Goal: Information Seeking & Learning: Learn about a topic

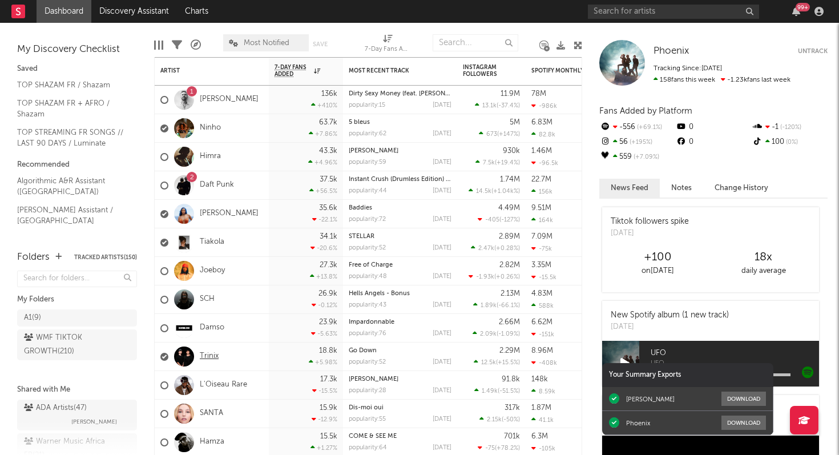
click at [211, 358] on link "Trinix" at bounding box center [209, 356] width 19 height 10
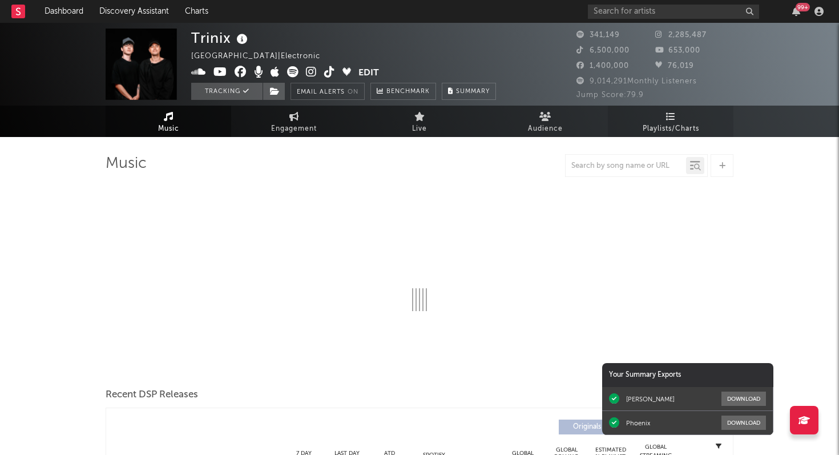
click at [666, 120] on icon at bounding box center [671, 116] width 10 height 9
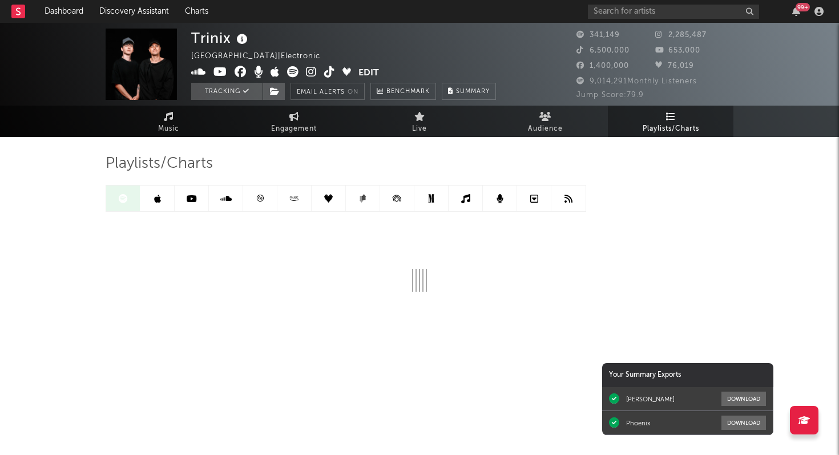
click at [258, 200] on icon at bounding box center [260, 198] width 9 height 9
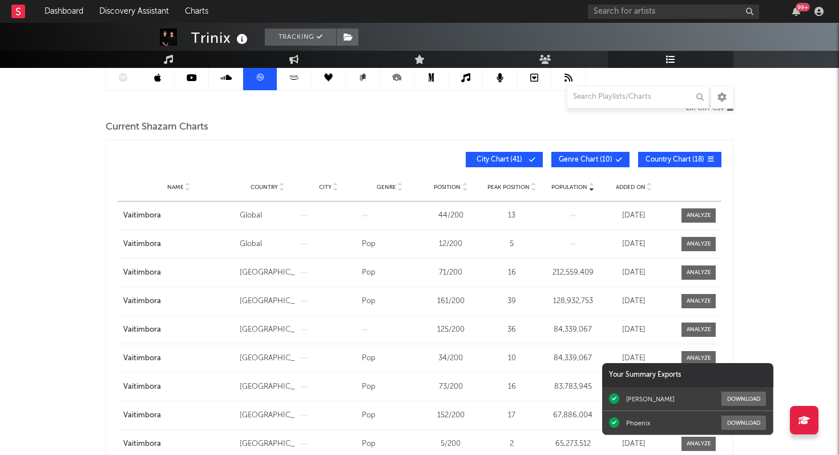
scroll to position [123, 0]
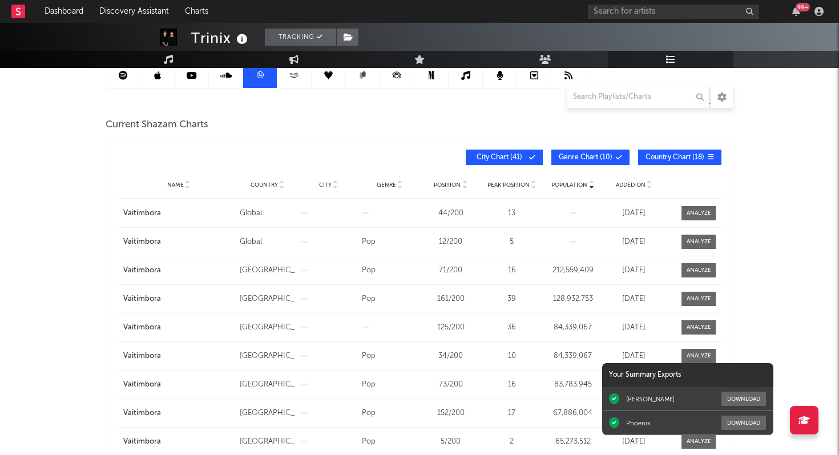
click at [632, 185] on span "Added On" at bounding box center [631, 184] width 30 height 7
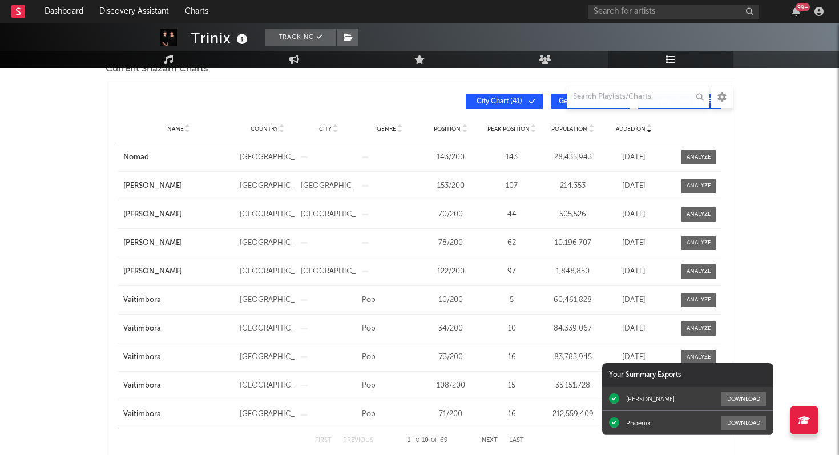
scroll to position [0, 0]
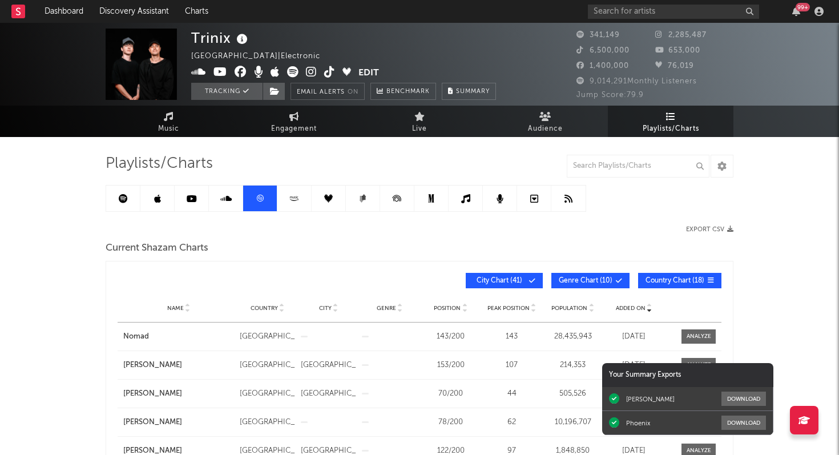
click at [800, 13] on div "99 +" at bounding box center [795, 11] width 17 height 9
click at [794, 13] on icon "button" at bounding box center [796, 11] width 8 height 9
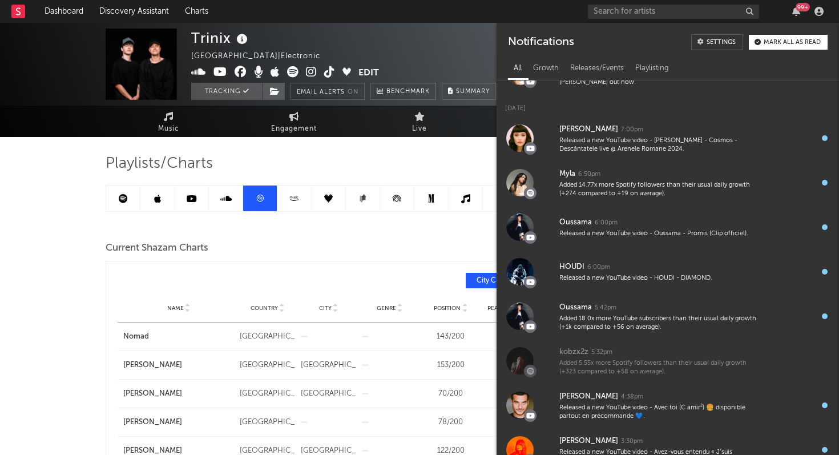
scroll to position [1101, 0]
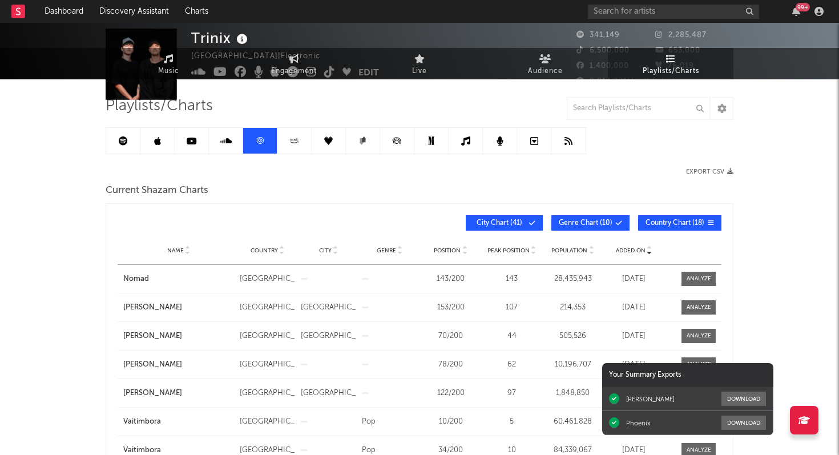
scroll to position [0, 0]
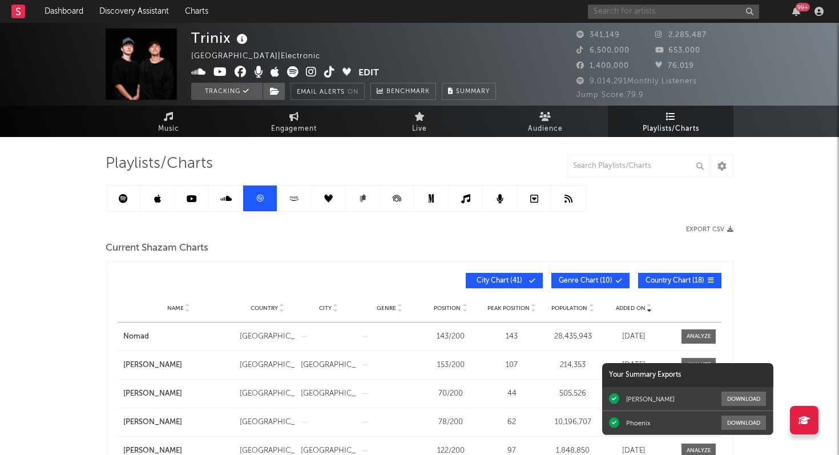
click at [629, 10] on input "text" at bounding box center [673, 12] width 171 height 14
click at [112, 200] on link at bounding box center [123, 198] width 34 height 26
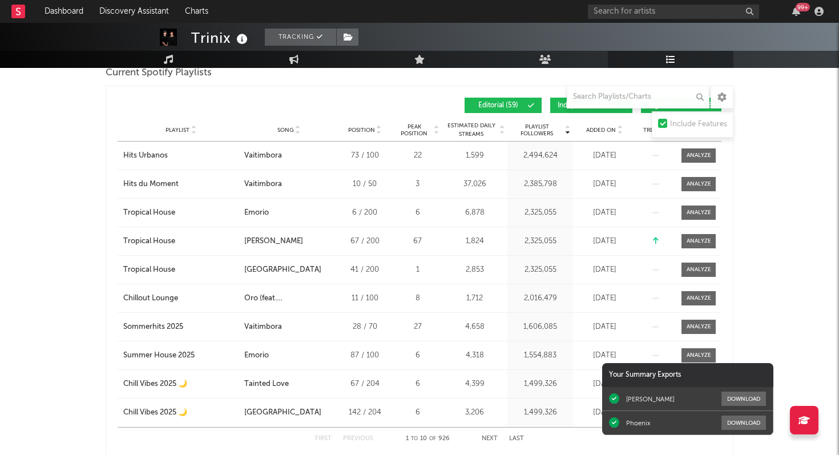
scroll to position [580, 0]
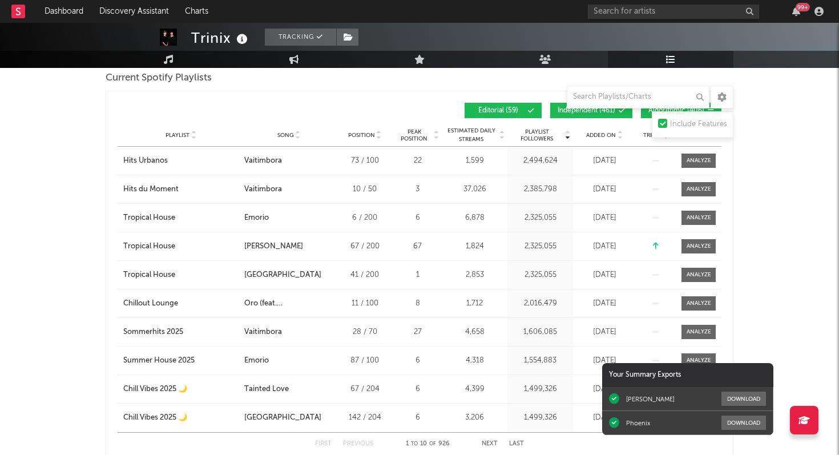
click at [603, 137] on span "Added On" at bounding box center [601, 135] width 30 height 7
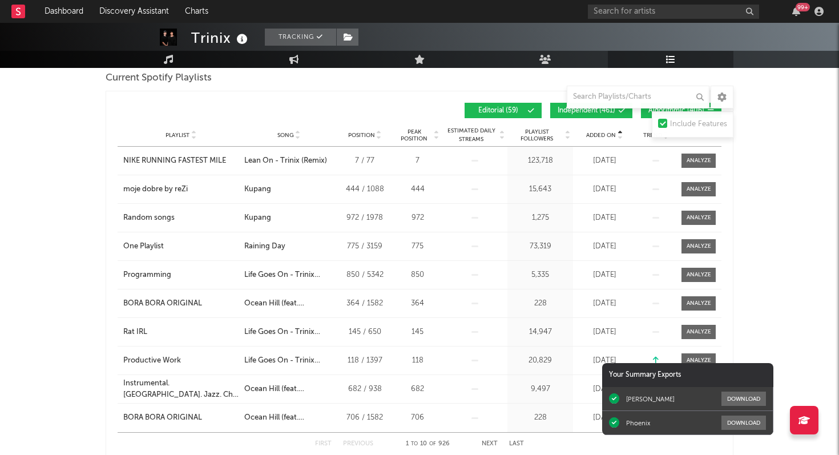
click at [603, 137] on span "Added On" at bounding box center [601, 135] width 30 height 7
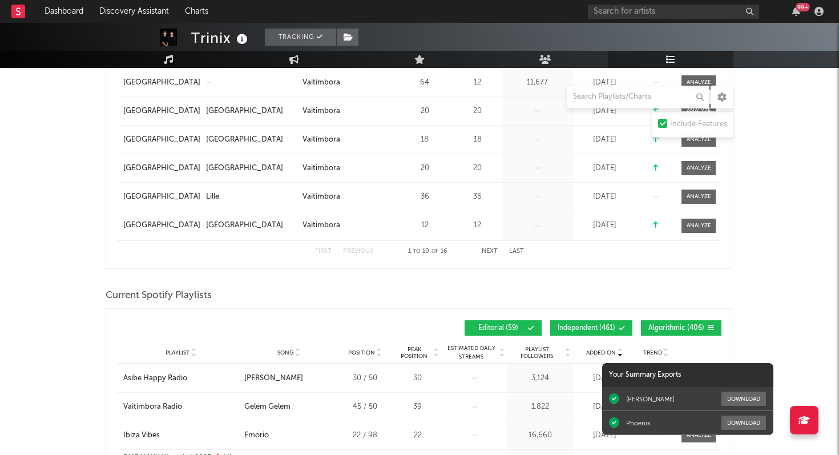
scroll to position [0, 0]
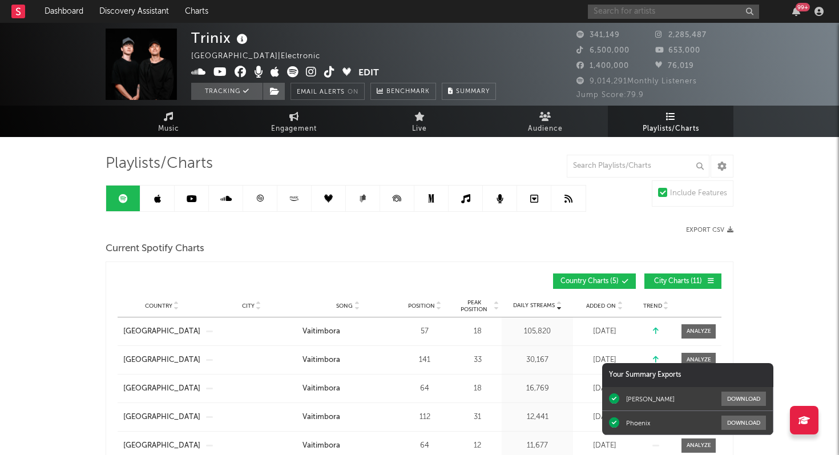
click at [662, 13] on input "text" at bounding box center [673, 12] width 171 height 14
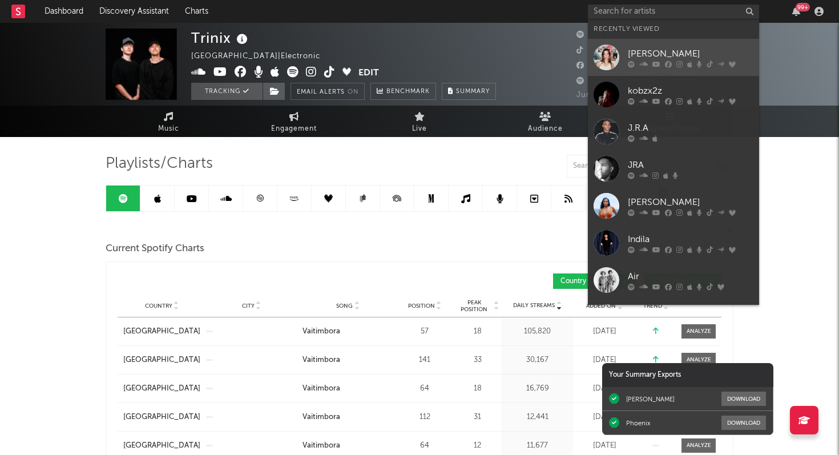
click at [665, 51] on div "[PERSON_NAME]" at bounding box center [691, 54] width 126 height 14
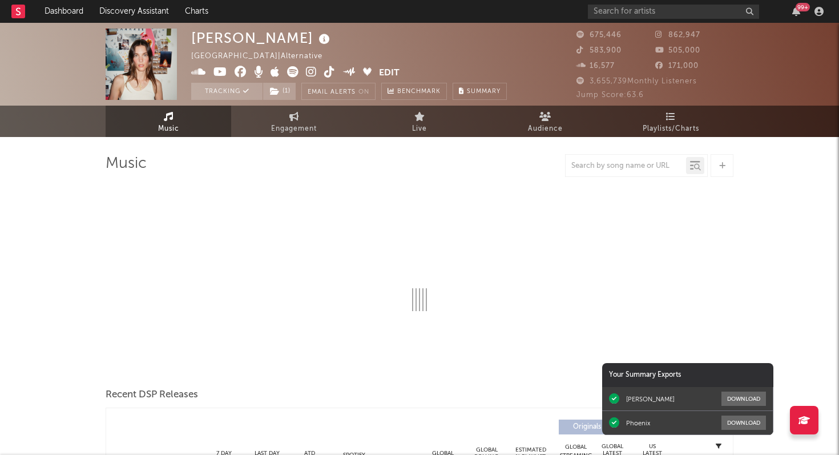
select select "6m"
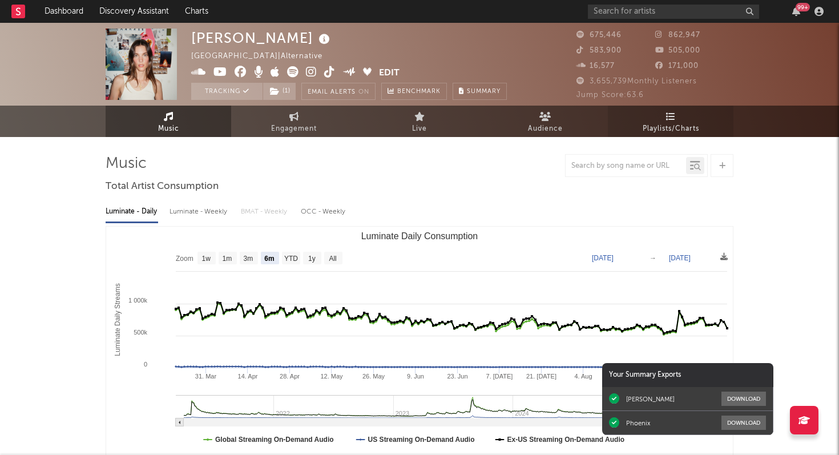
click at [678, 118] on link "Playlists/Charts" at bounding box center [671, 121] width 126 height 31
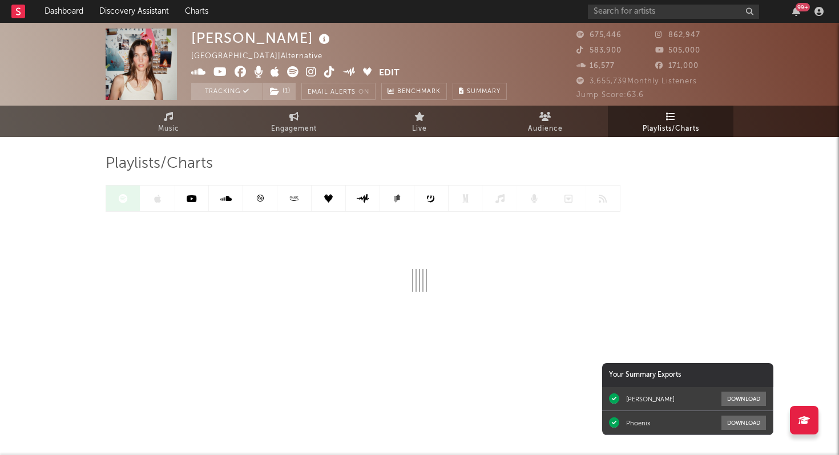
click at [258, 203] on link at bounding box center [260, 198] width 34 height 26
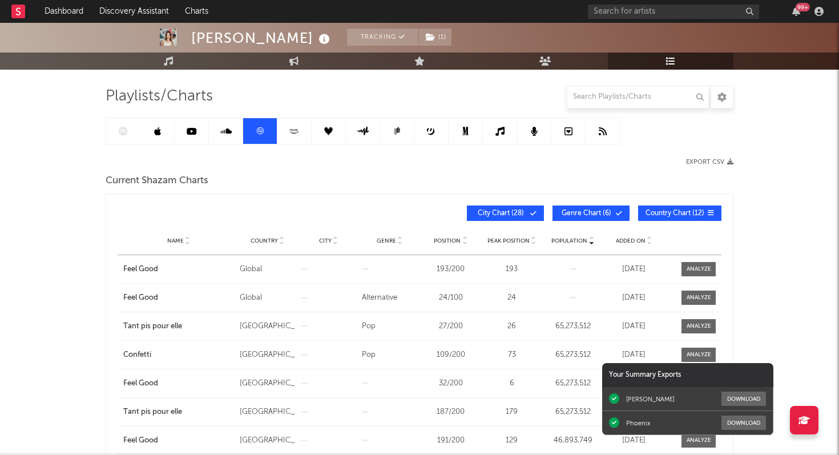
scroll to position [70, 0]
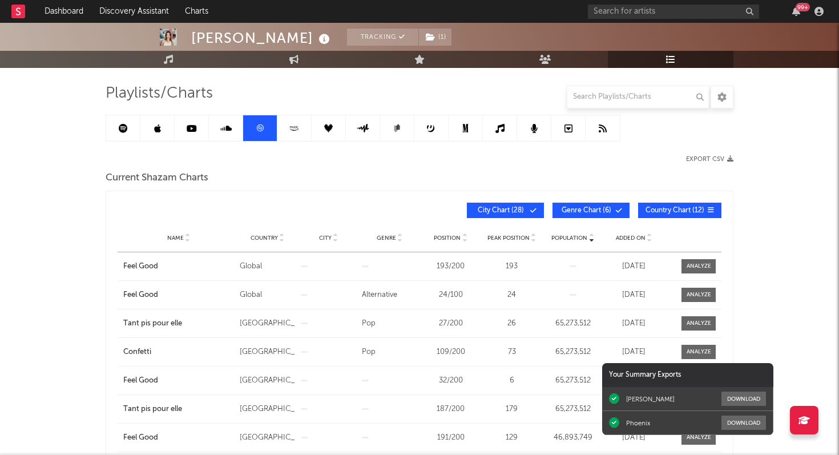
click at [633, 237] on span "Added On" at bounding box center [631, 238] width 30 height 7
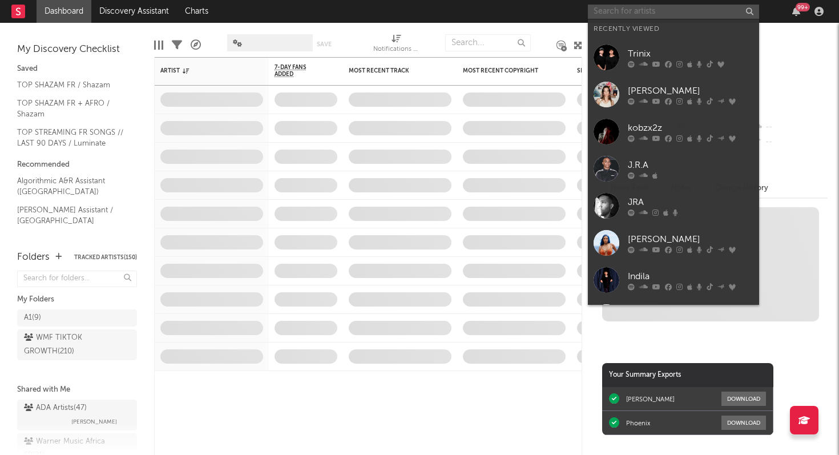
click at [660, 13] on input "text" at bounding box center [673, 12] width 171 height 14
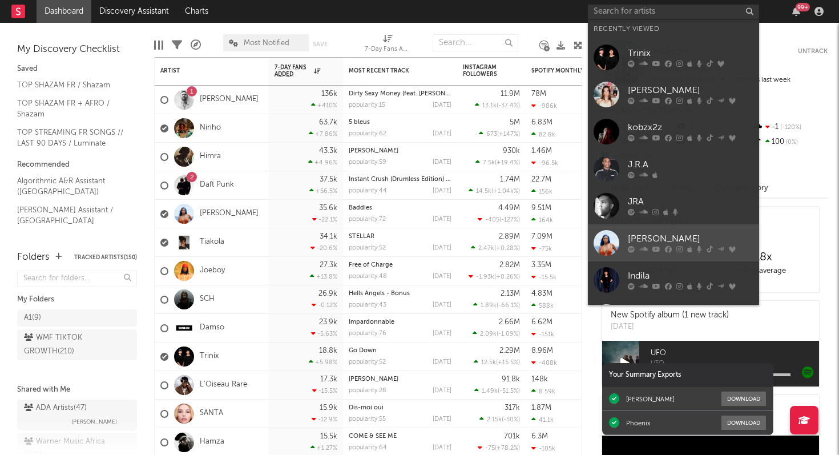
click at [677, 235] on div "[PERSON_NAME]" at bounding box center [691, 239] width 126 height 14
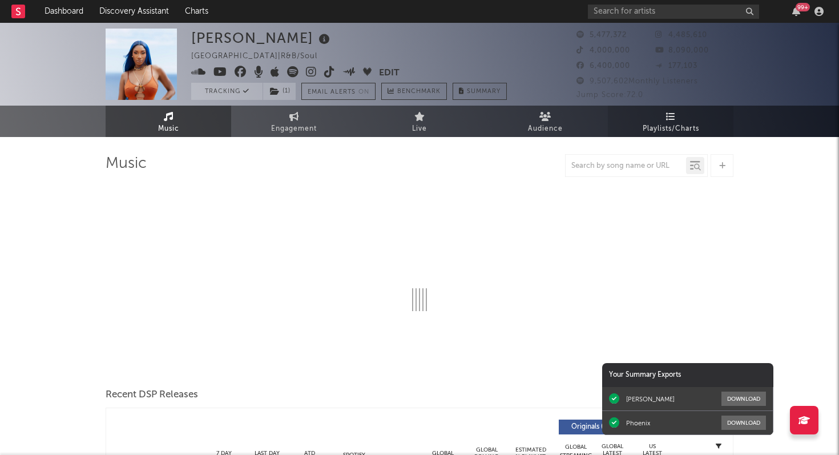
select select "6m"
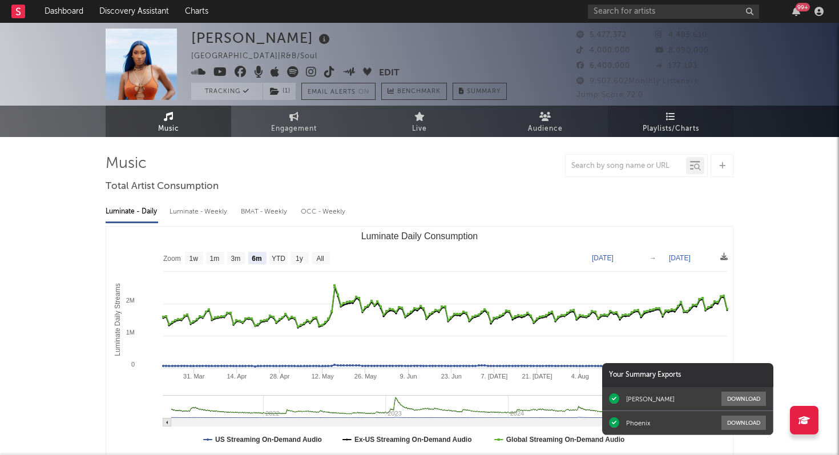
click at [676, 123] on span "Playlists/Charts" at bounding box center [670, 129] width 56 height 14
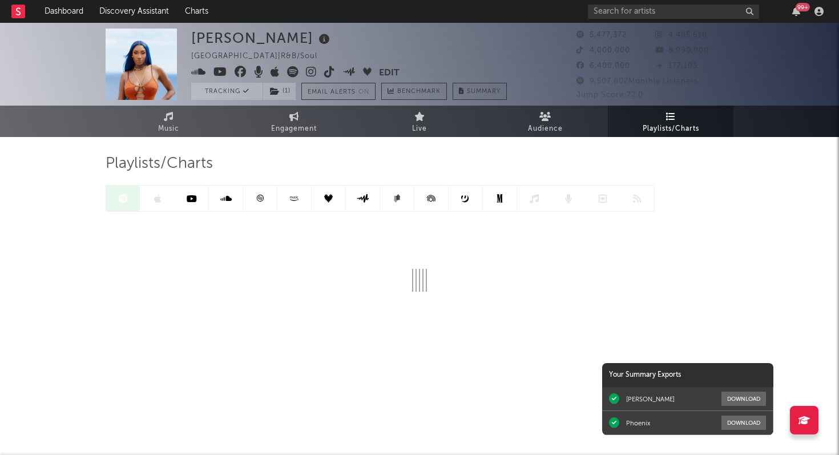
click at [261, 202] on icon at bounding box center [260, 198] width 9 height 9
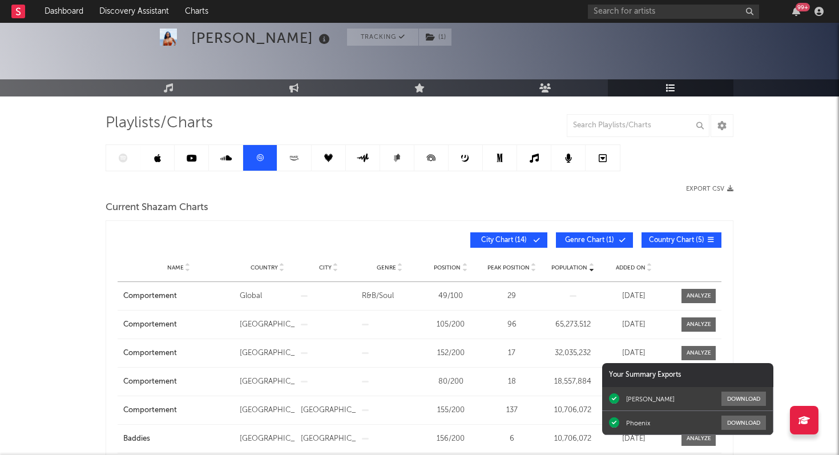
scroll to position [48, 0]
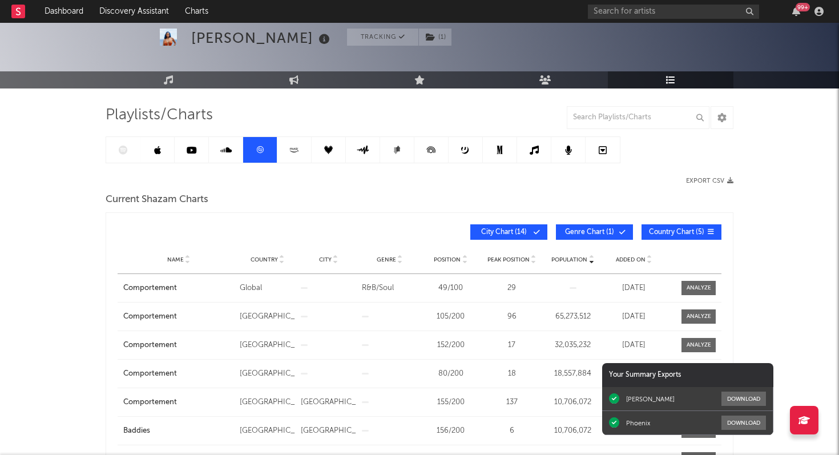
click at [624, 260] on span "Added On" at bounding box center [631, 259] width 30 height 7
click at [119, 152] on icon at bounding box center [123, 149] width 9 height 9
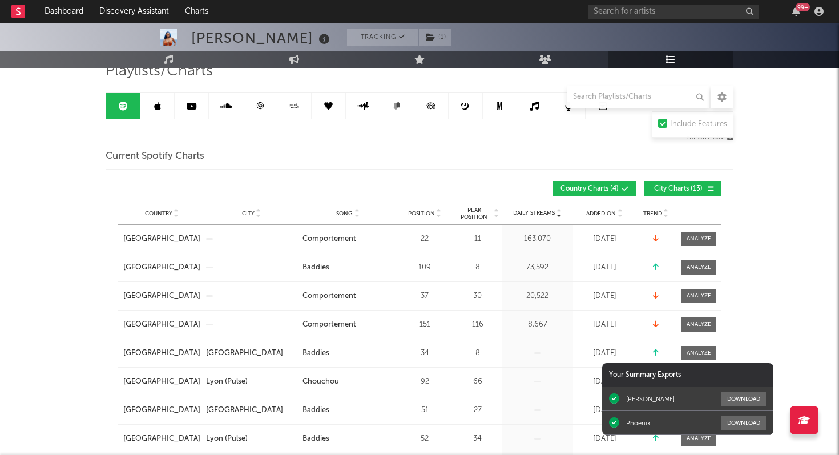
scroll to position [95, 0]
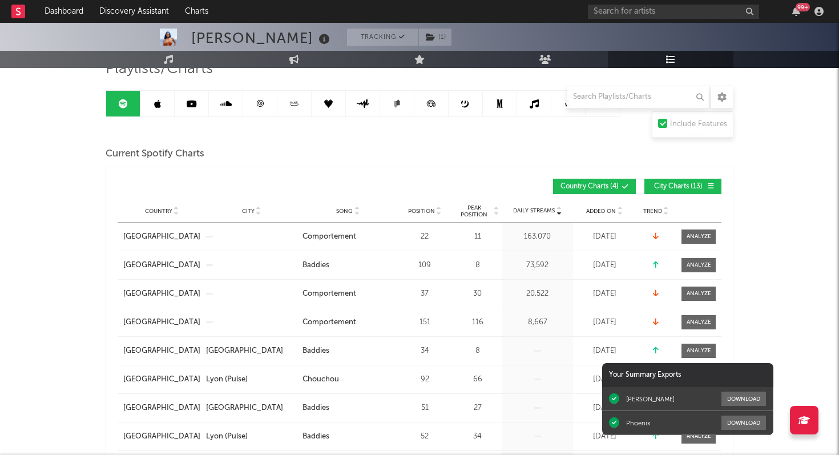
click at [605, 212] on span "Added On" at bounding box center [601, 211] width 30 height 7
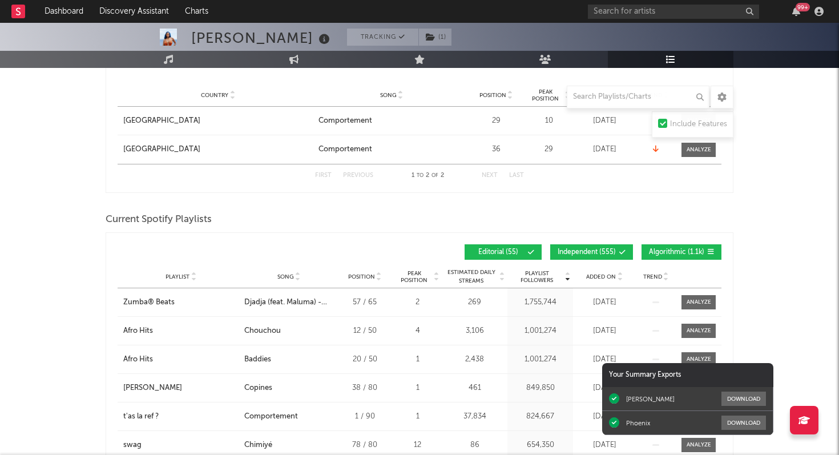
scroll to position [633, 0]
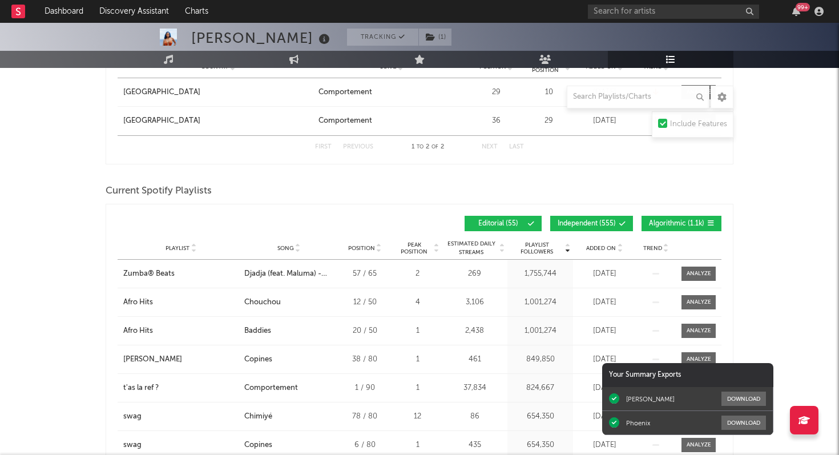
click at [607, 246] on span "Added On" at bounding box center [601, 248] width 30 height 7
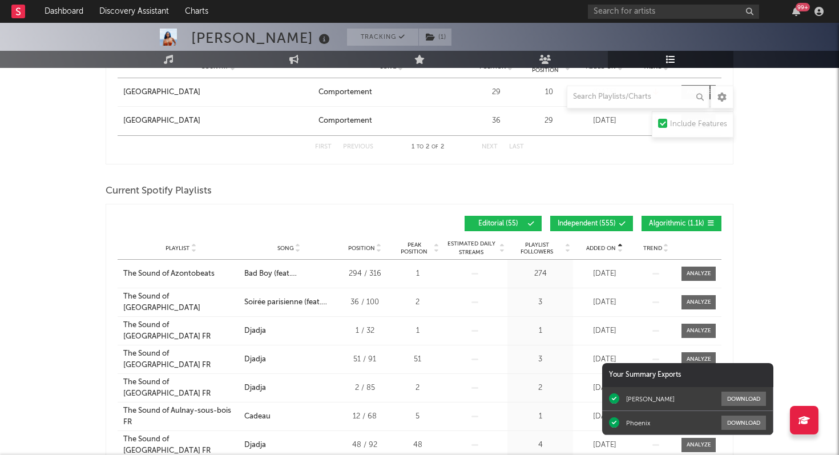
click at [607, 246] on span "Added On" at bounding box center [601, 248] width 30 height 7
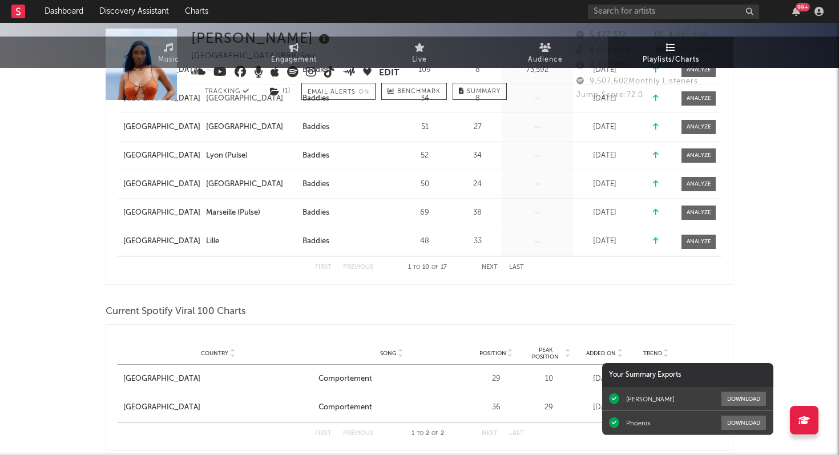
scroll to position [0, 0]
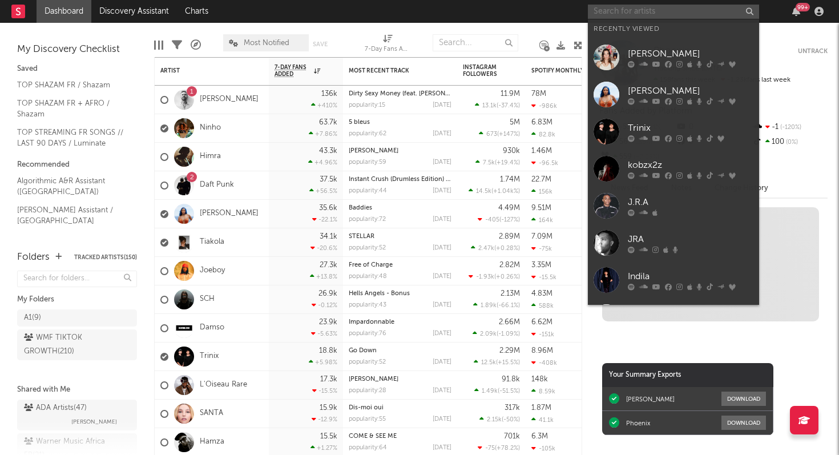
click at [626, 11] on input "text" at bounding box center [673, 12] width 171 height 14
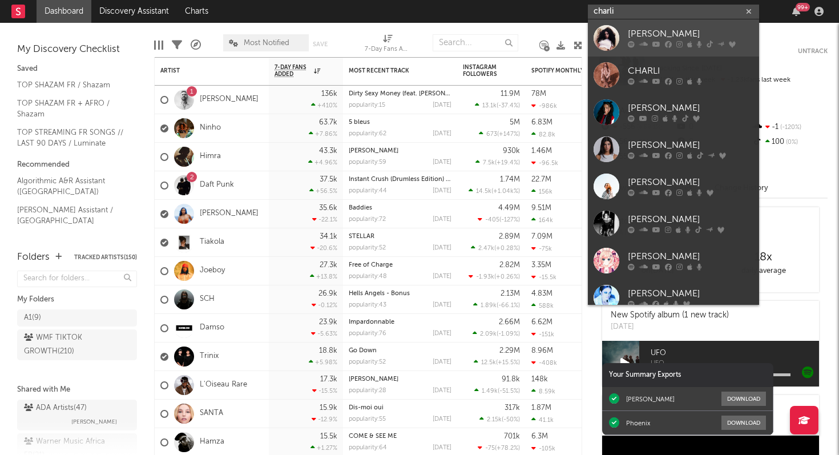
type input "charli"
click at [656, 41] on icon at bounding box center [656, 44] width 8 height 7
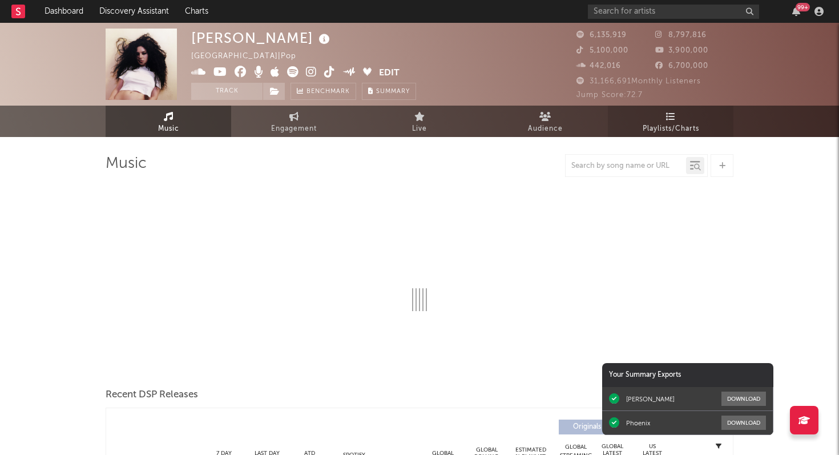
select select "6m"
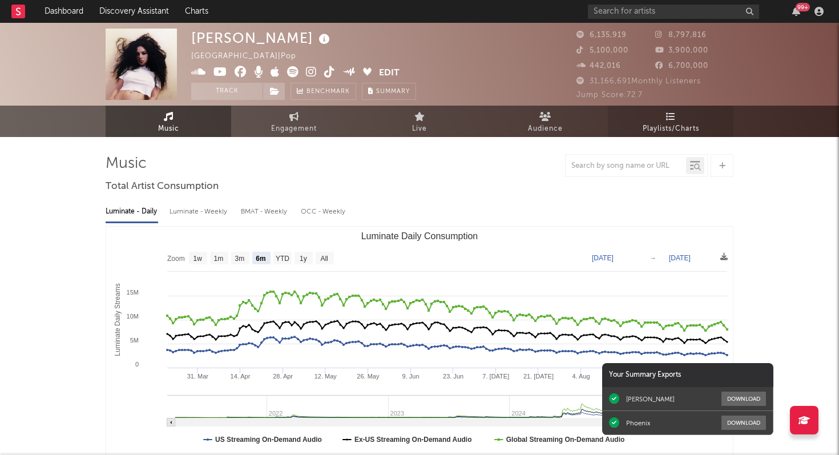
click at [669, 117] on icon at bounding box center [671, 116] width 10 height 9
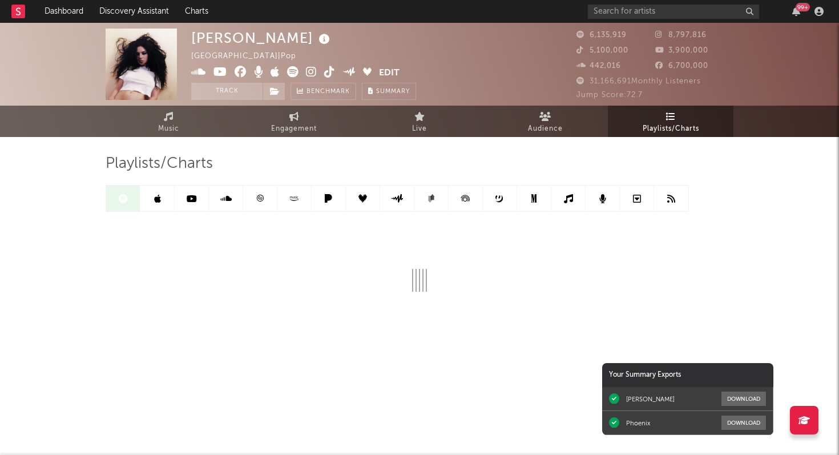
click at [258, 200] on icon at bounding box center [260, 198] width 9 height 9
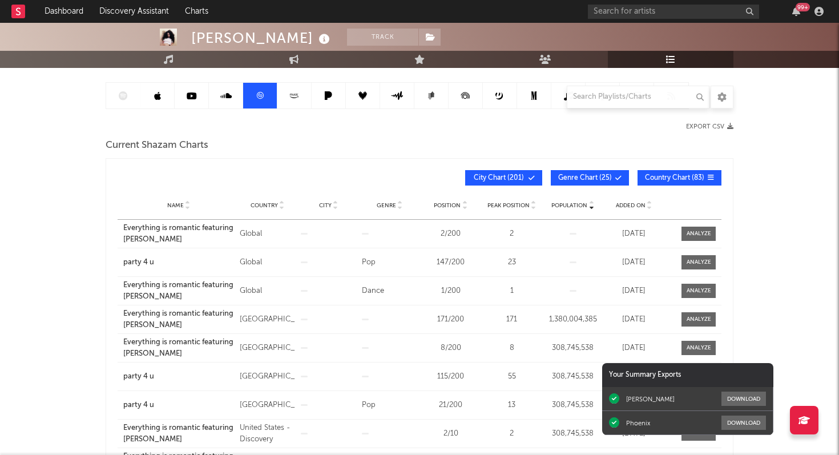
scroll to position [103, 0]
click at [633, 204] on span "Added On" at bounding box center [631, 204] width 30 height 7
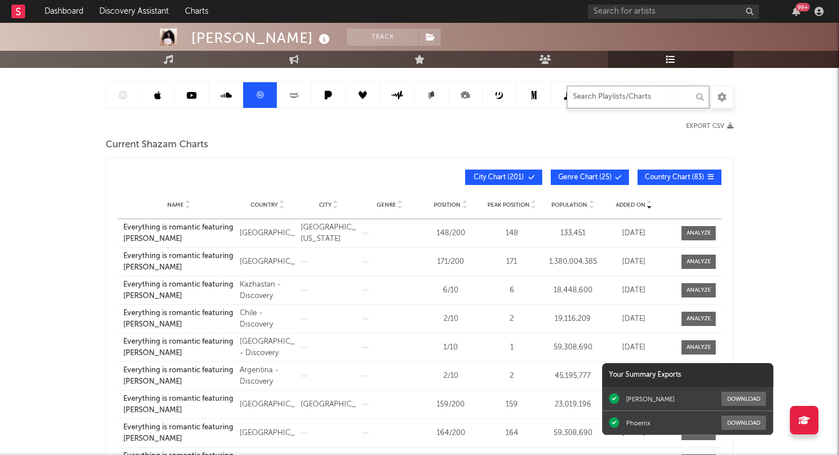
click at [610, 100] on input "text" at bounding box center [638, 97] width 143 height 23
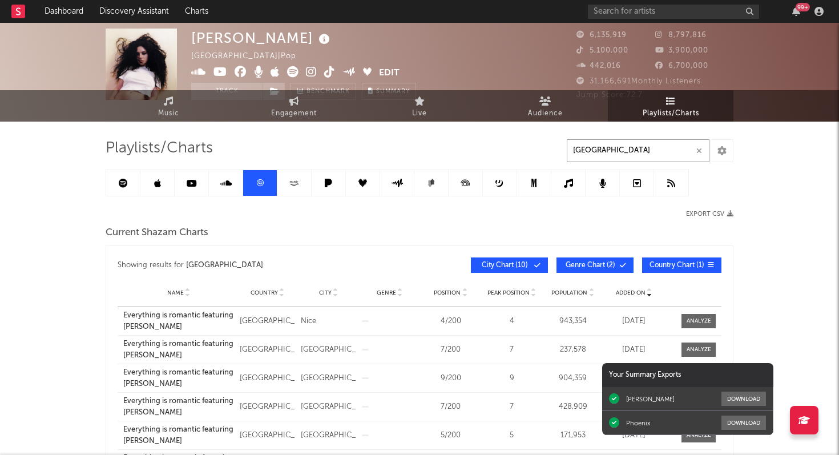
scroll to position [0, 0]
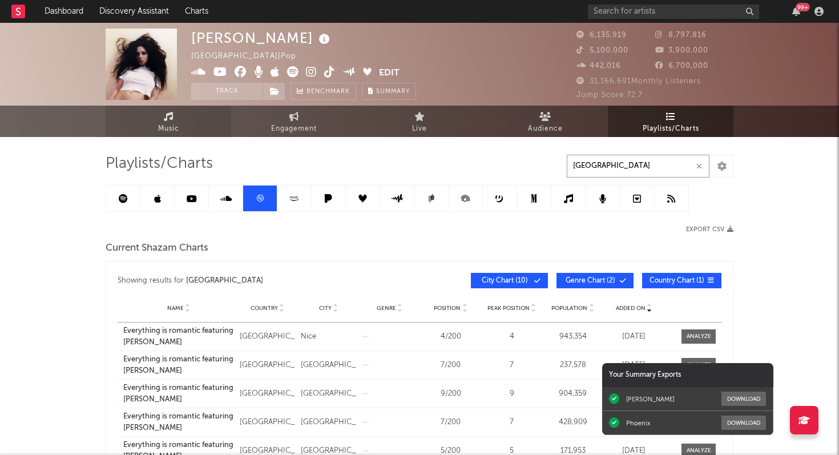
type input "france"
click at [169, 118] on icon at bounding box center [169, 116] width 10 height 9
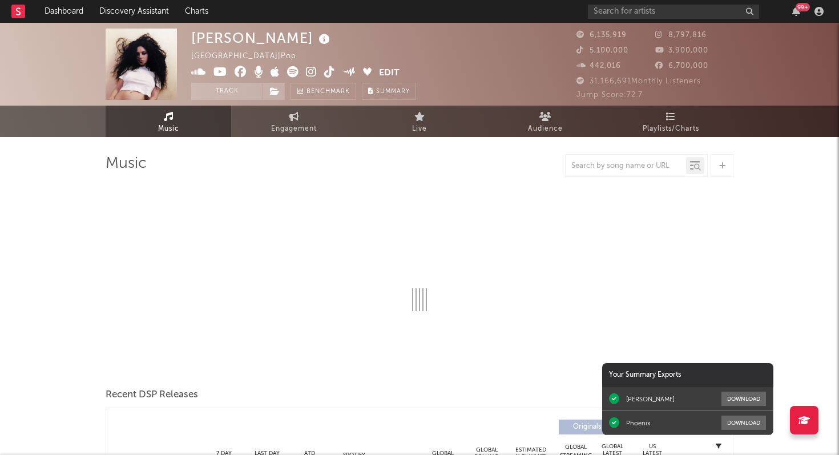
select select "6m"
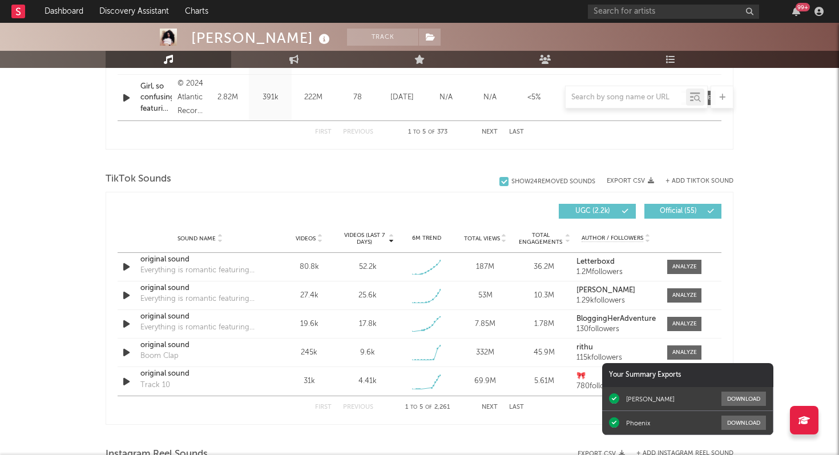
scroll to position [681, 0]
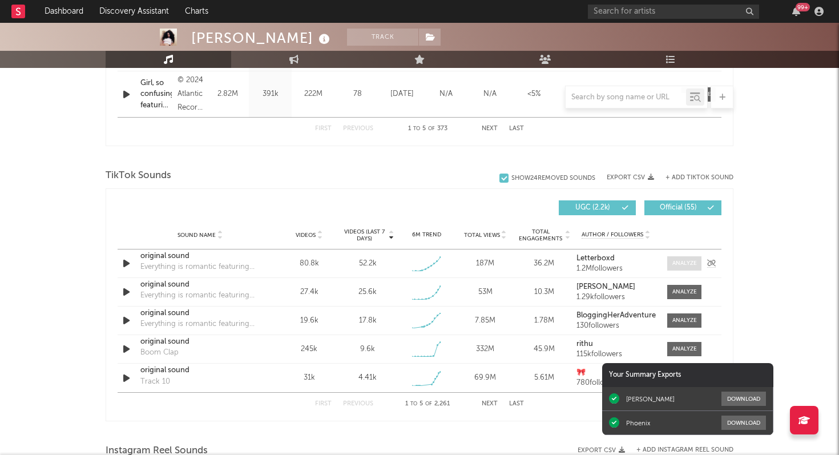
click at [688, 260] on div at bounding box center [684, 263] width 25 height 9
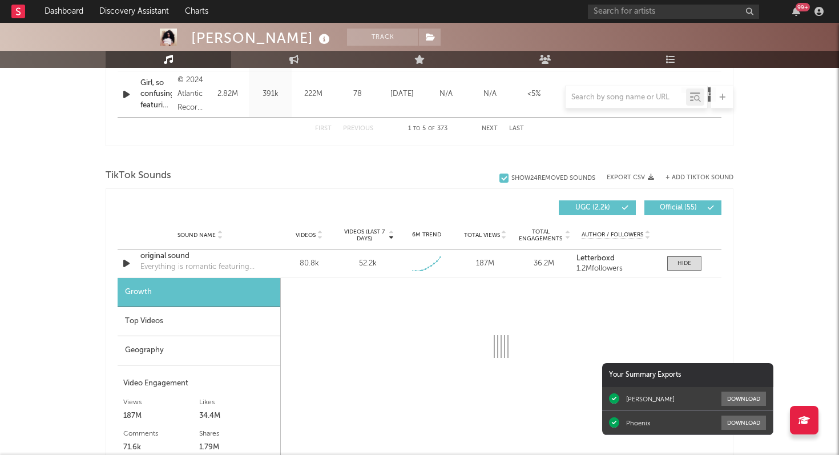
select select "1w"
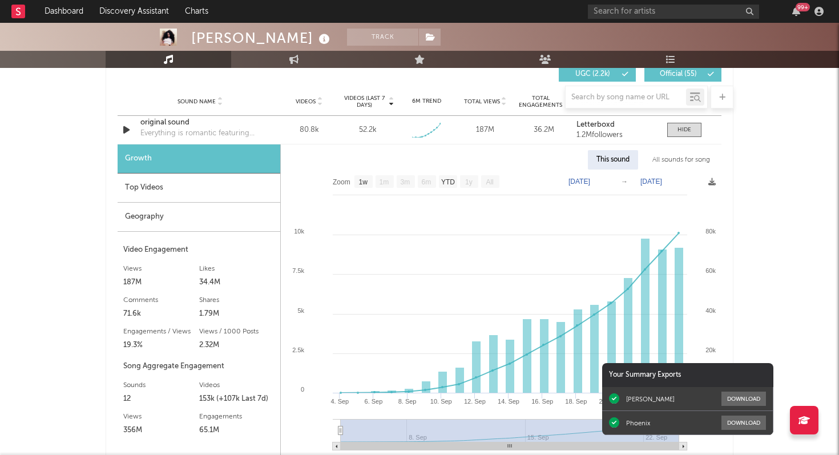
scroll to position [818, 0]
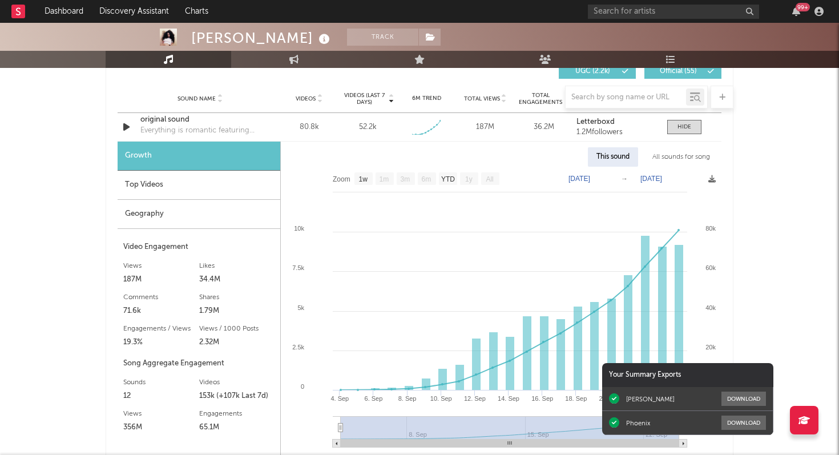
click at [176, 188] on div "Top Videos" at bounding box center [199, 185] width 163 height 29
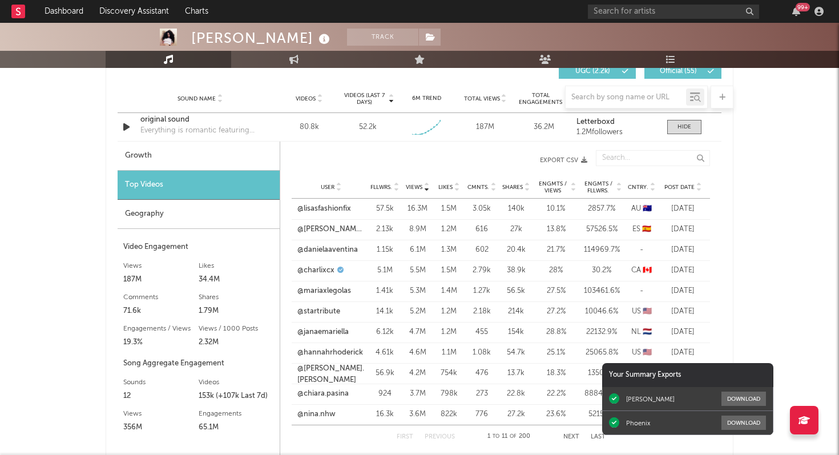
click at [685, 187] on span "Post Date" at bounding box center [679, 187] width 30 height 7
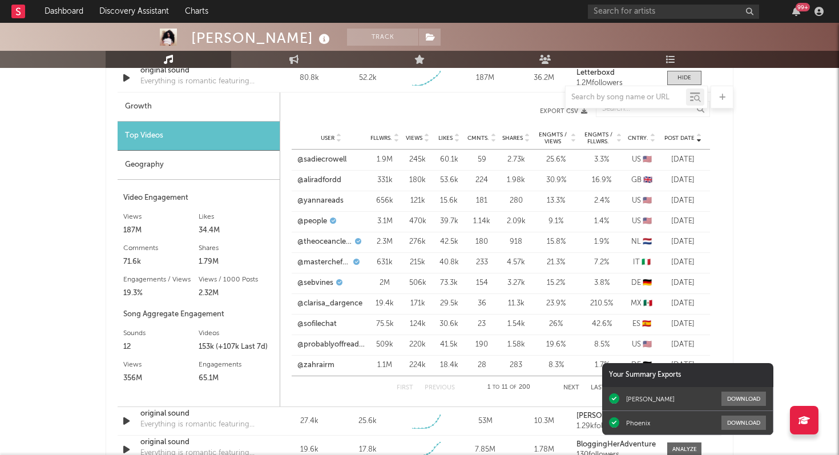
scroll to position [864, 0]
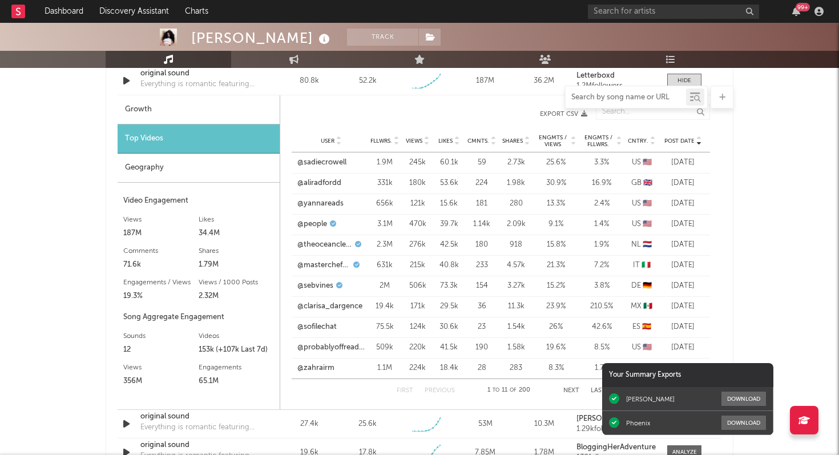
click at [602, 93] on input "text" at bounding box center [625, 97] width 120 height 9
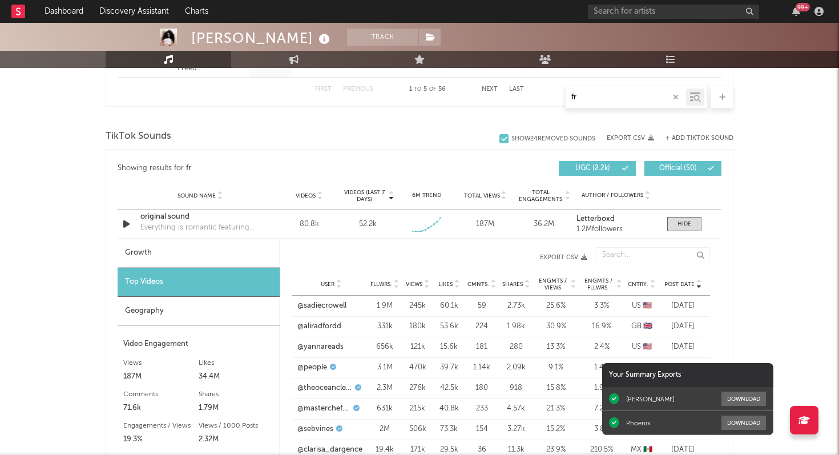
scroll to position [716, 0]
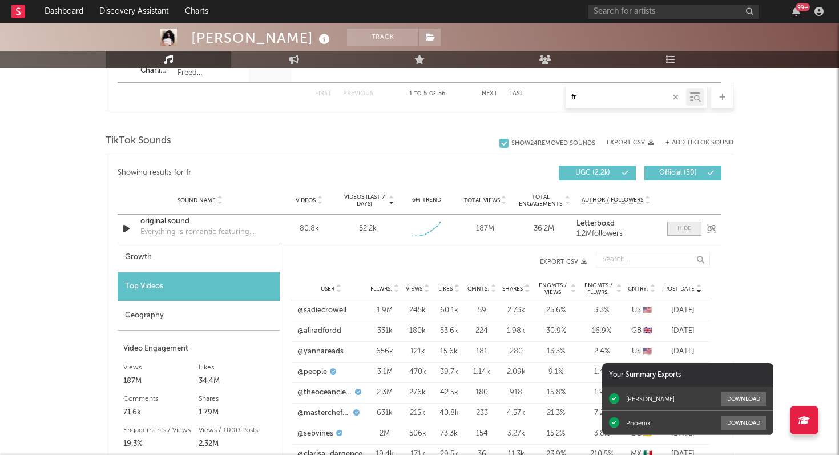
type input "fr"
click at [683, 225] on div at bounding box center [684, 228] width 14 height 9
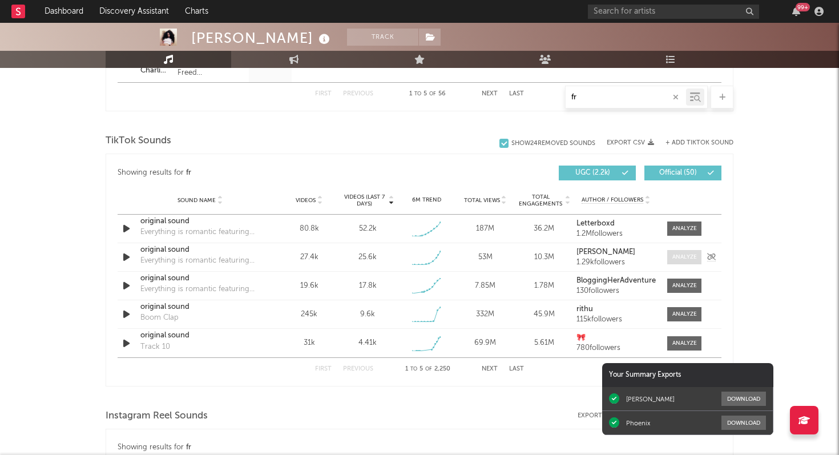
click at [677, 256] on div at bounding box center [684, 257] width 25 height 9
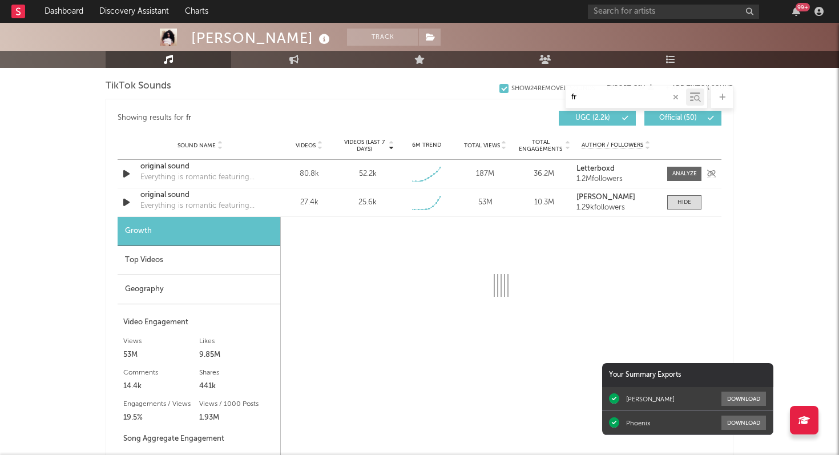
select select "1w"
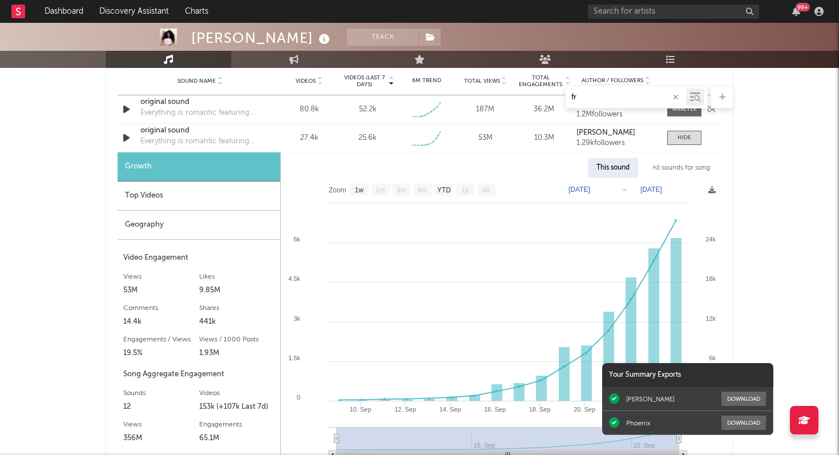
scroll to position [859, 0]
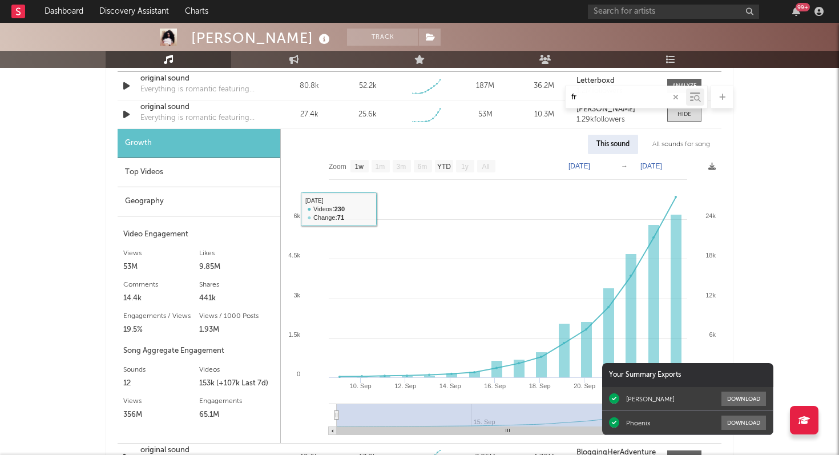
click at [204, 169] on div "Top Videos" at bounding box center [199, 172] width 163 height 29
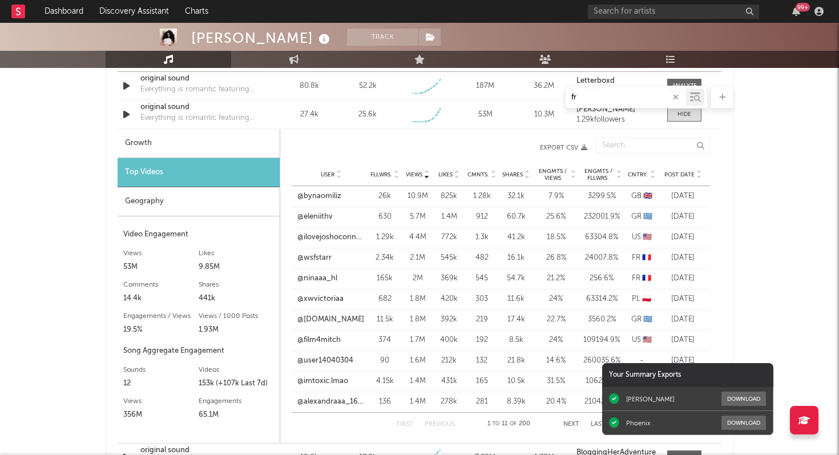
click at [687, 172] on span "Post Date" at bounding box center [679, 174] width 30 height 7
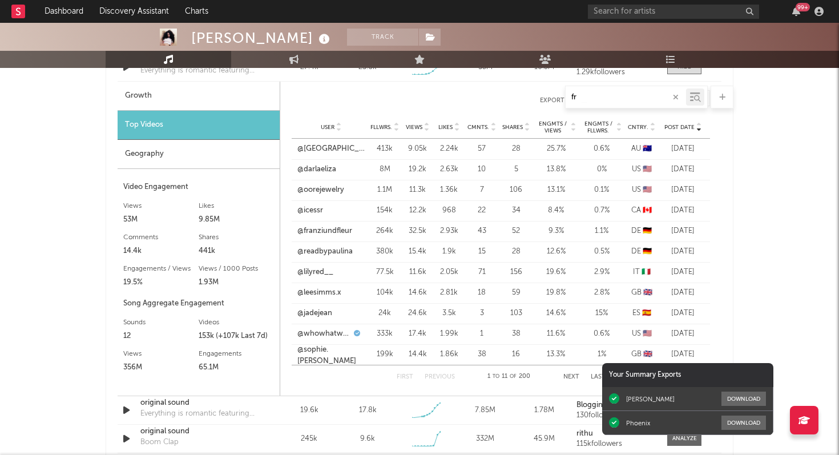
scroll to position [901, 0]
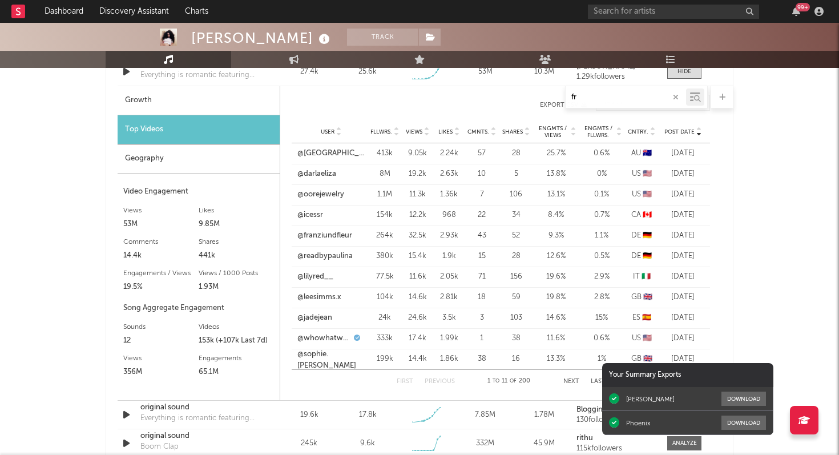
click at [641, 132] on span "Cntry." at bounding box center [638, 131] width 21 height 7
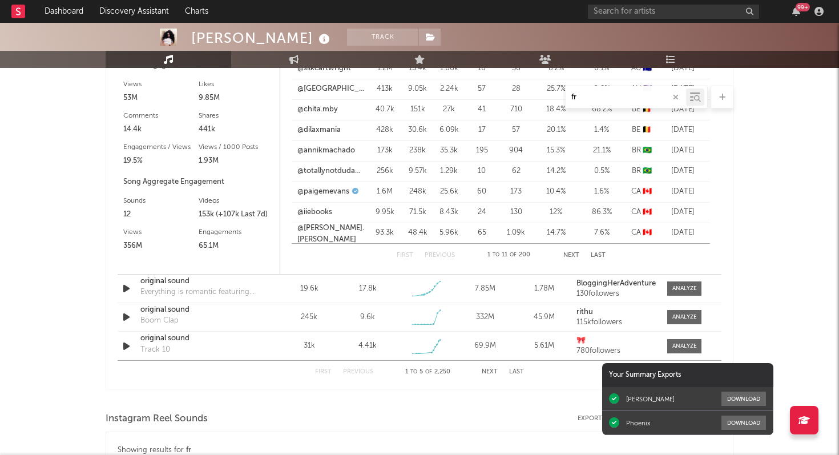
scroll to position [1059, 0]
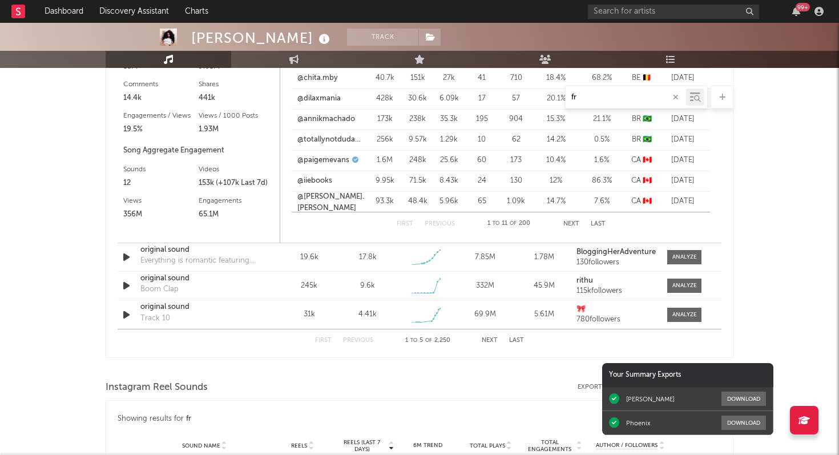
click at [572, 224] on button "Next" at bounding box center [571, 224] width 16 height 6
click at [566, 223] on button "Next" at bounding box center [571, 224] width 16 height 6
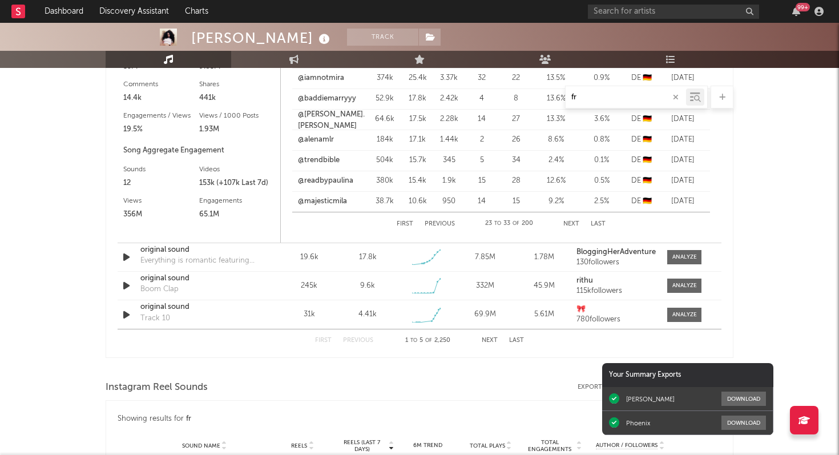
click at [566, 223] on button "Next" at bounding box center [571, 224] width 16 height 6
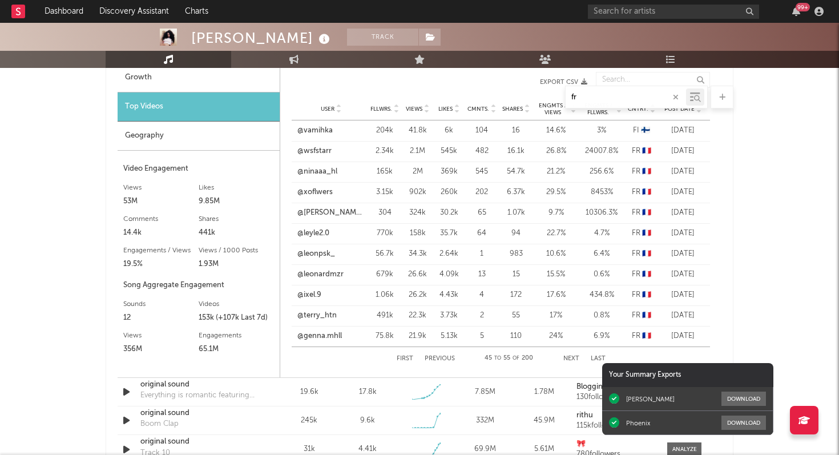
scroll to position [920, 0]
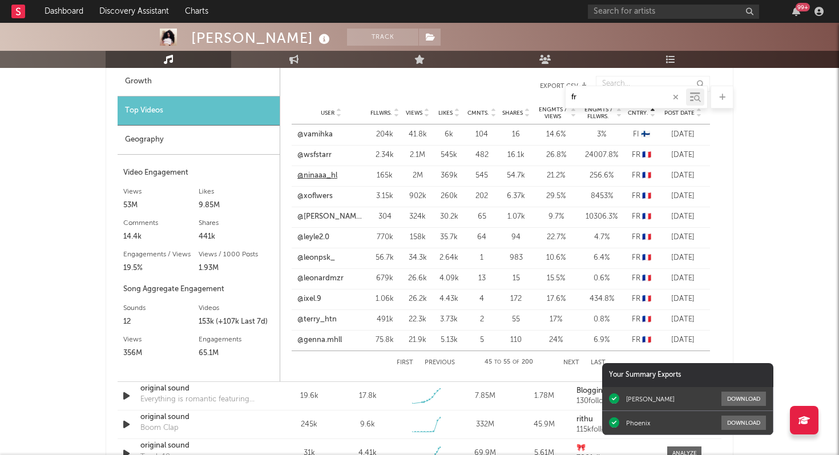
click at [322, 175] on link "@ninaaa_hl" at bounding box center [317, 175] width 40 height 11
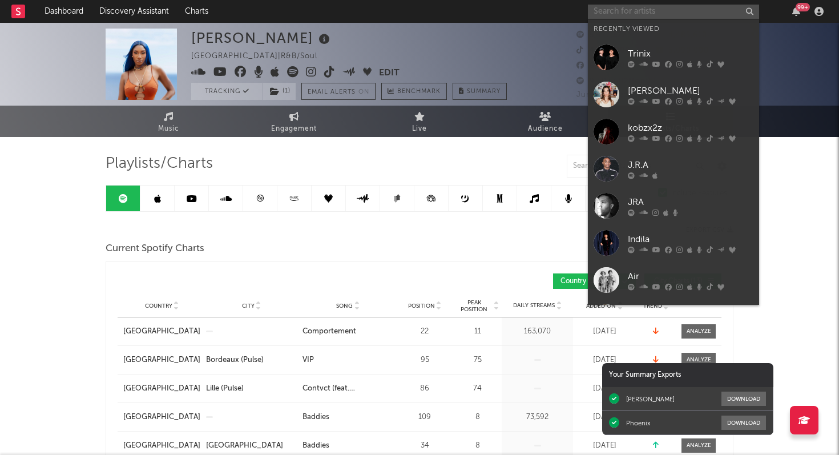
click at [645, 14] on input "text" at bounding box center [673, 12] width 171 height 14
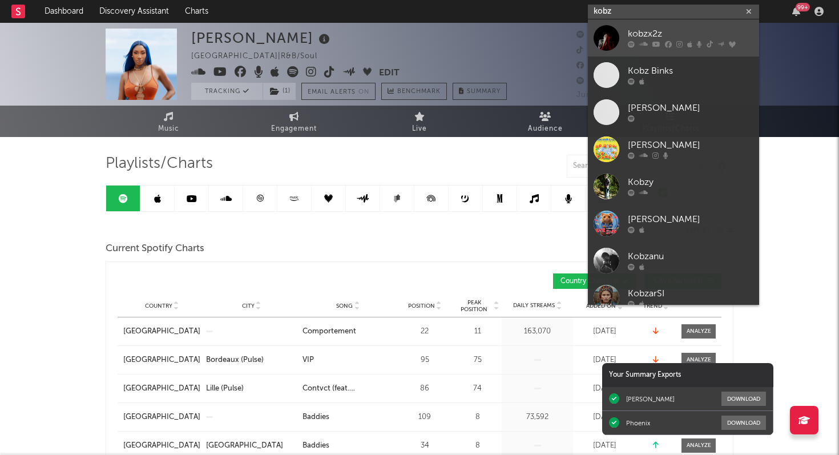
type input "kobz"
click at [683, 45] on div at bounding box center [691, 44] width 126 height 7
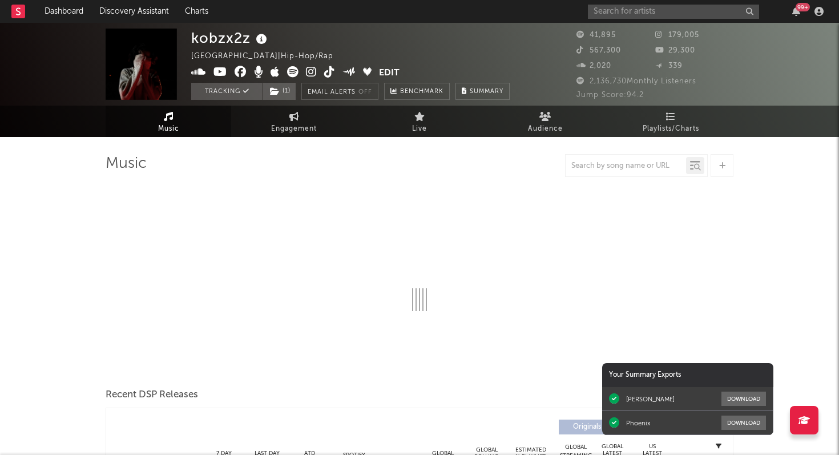
select select "6m"
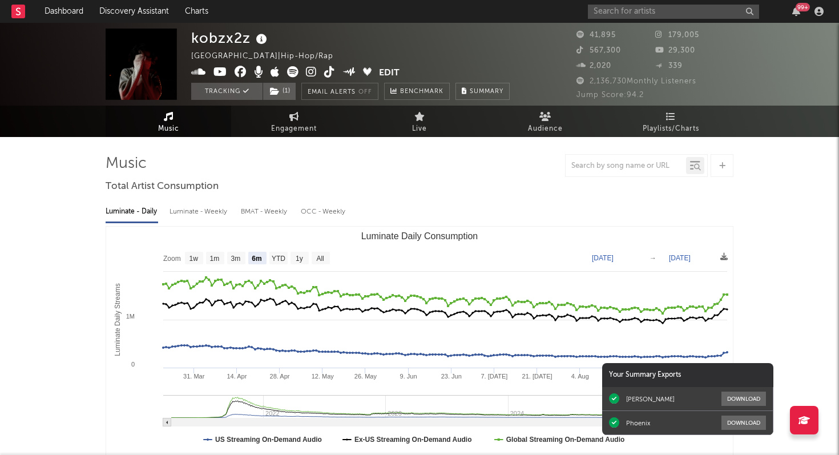
select select "6m"
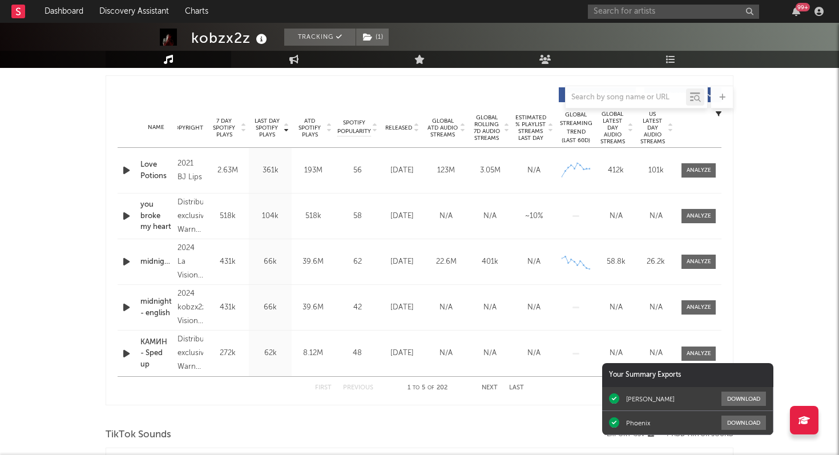
scroll to position [434, 0]
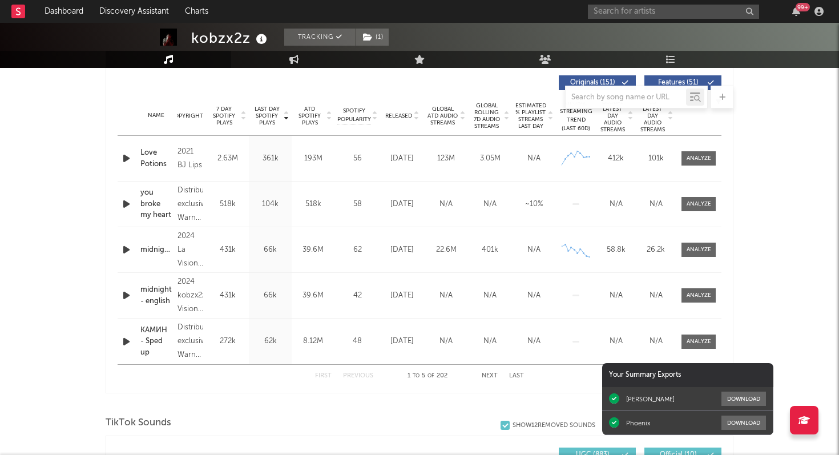
click at [149, 204] on div "you broke my heart" at bounding box center [155, 204] width 31 height 34
